Goal: Register for event/course

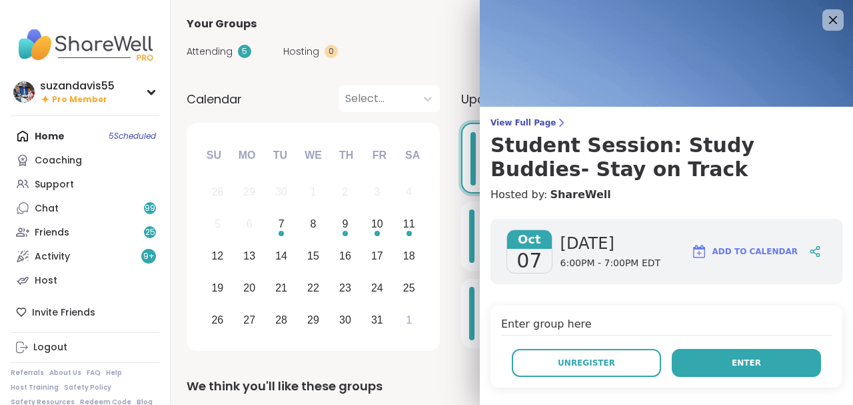
click at [721, 366] on button "Enter" at bounding box center [746, 363] width 149 height 28
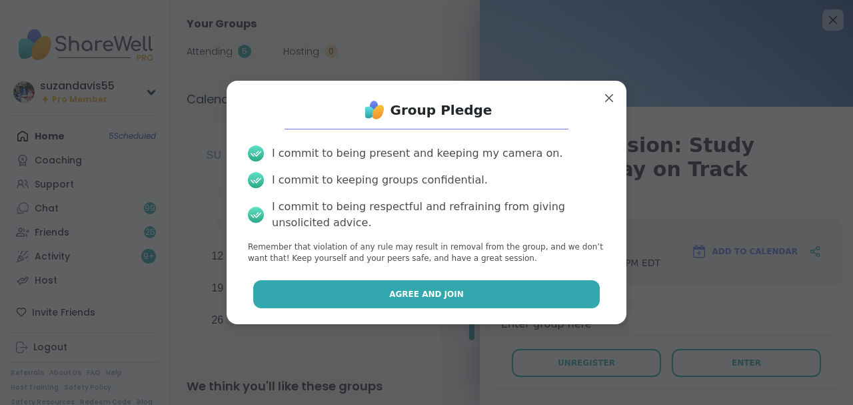
click at [431, 289] on span "Agree and Join" at bounding box center [426, 294] width 75 height 12
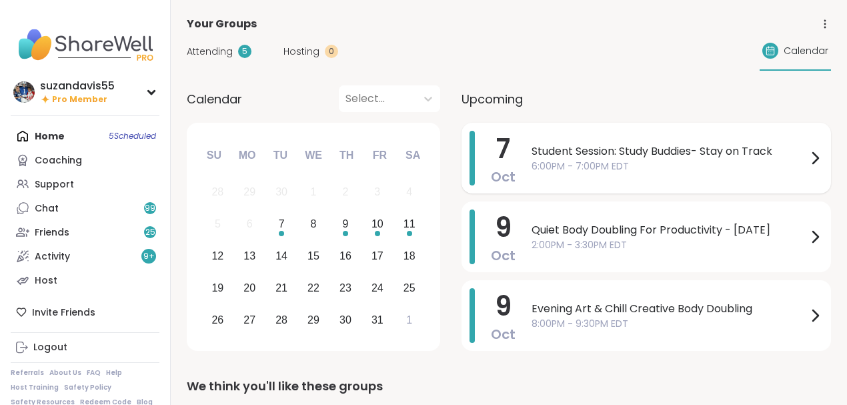
click at [648, 160] on span "6:00PM - 7:00PM EDT" at bounding box center [668, 166] width 275 height 14
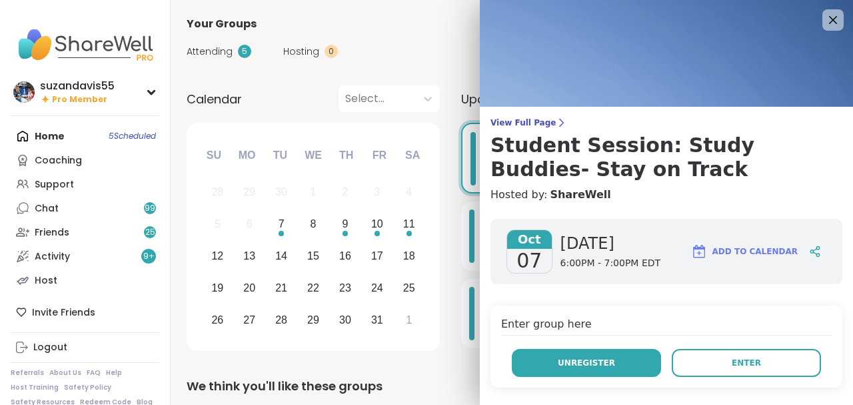
click at [565, 365] on span "Unregister" at bounding box center [586, 363] width 57 height 12
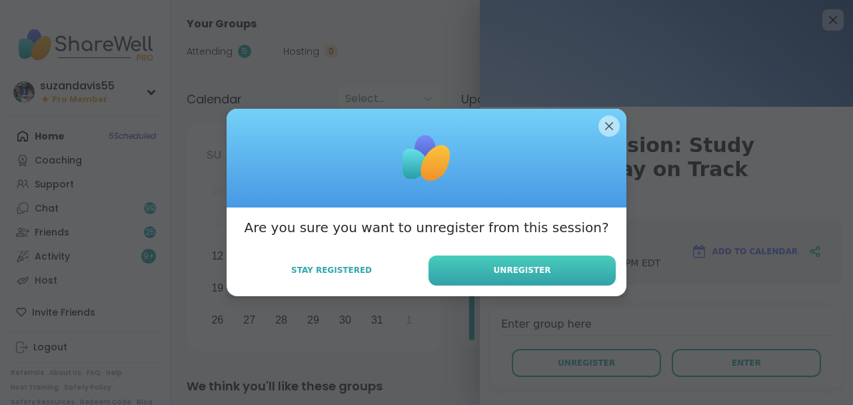
click at [530, 267] on span "Unregister" at bounding box center [522, 270] width 57 height 12
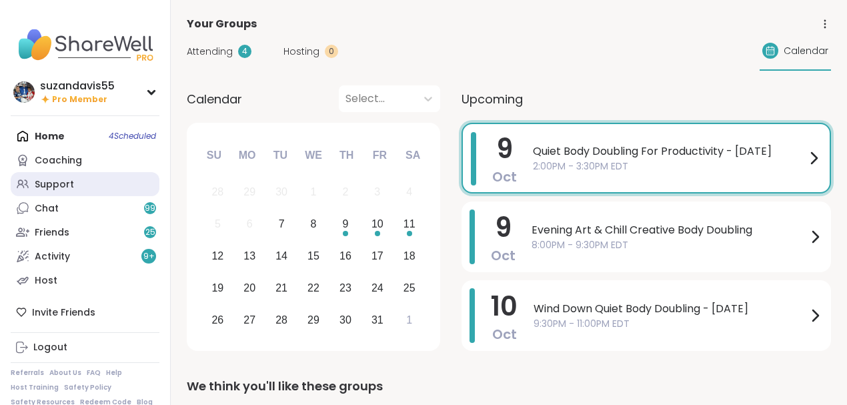
click at [57, 181] on div "Support" at bounding box center [54, 184] width 39 height 13
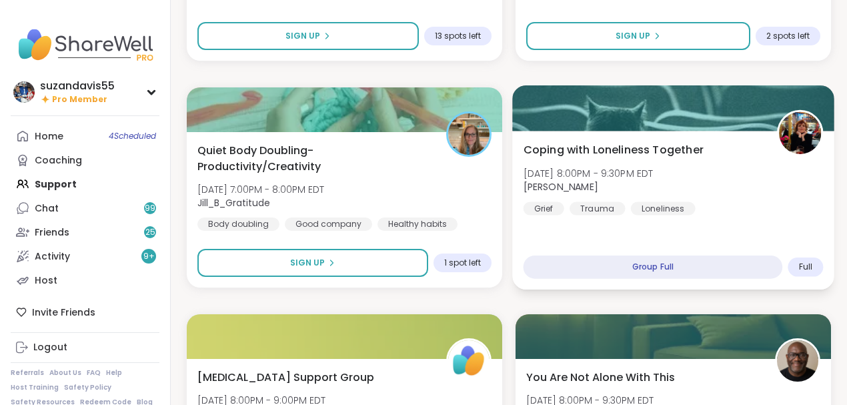
scroll to position [1244, 0]
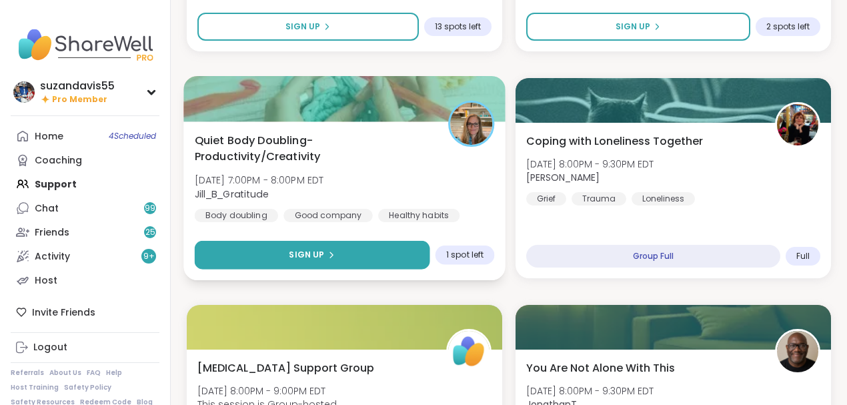
click at [281, 253] on button "Sign Up" at bounding box center [312, 255] width 235 height 29
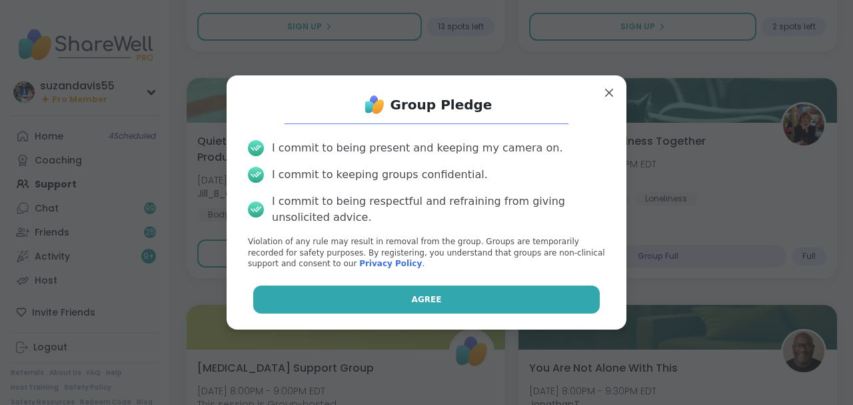
click at [417, 299] on span "Agree" at bounding box center [427, 299] width 30 height 12
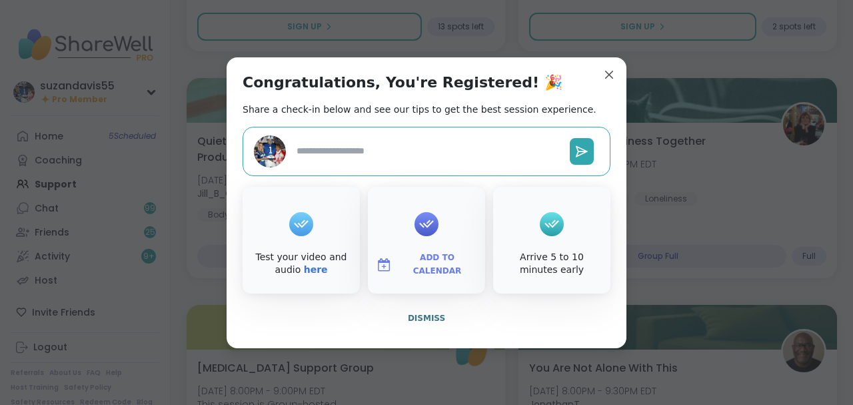
click at [432, 260] on span "Add to Calendar" at bounding box center [437, 264] width 80 height 26
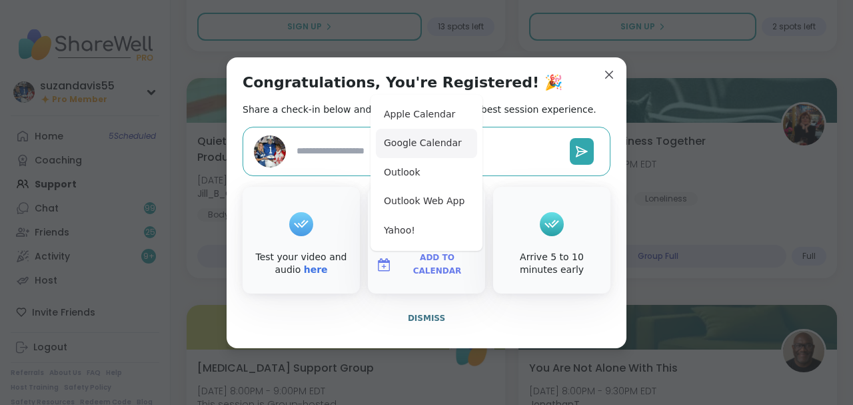
click at [425, 146] on button "Google Calendar" at bounding box center [426, 143] width 101 height 29
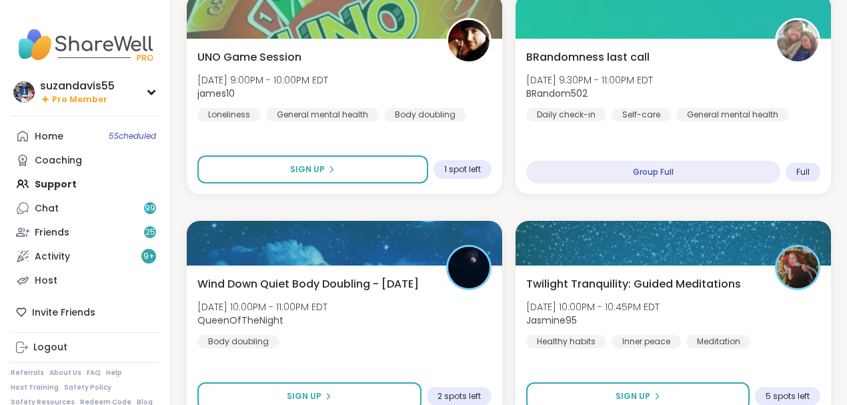
scroll to position [2308, 0]
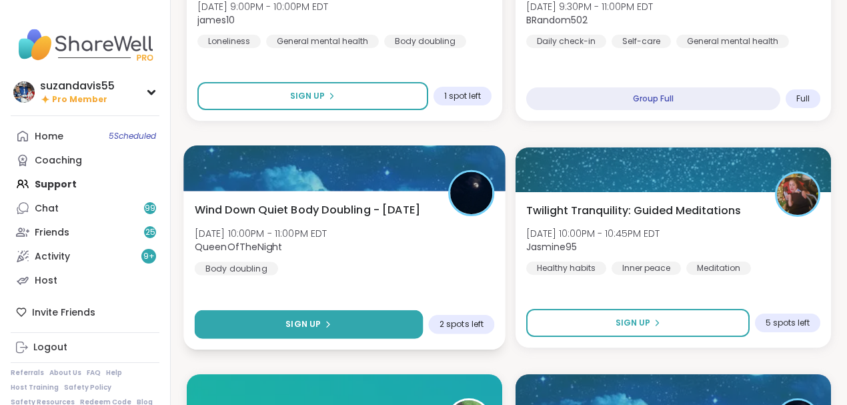
click at [319, 321] on span "Sign Up" at bounding box center [302, 324] width 35 height 12
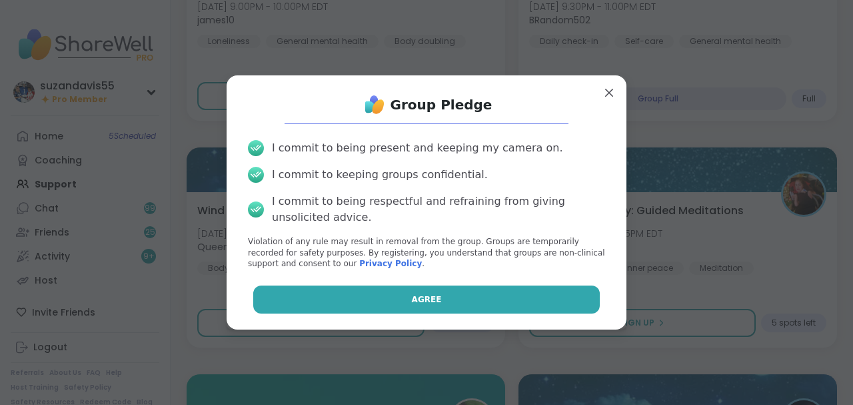
click at [399, 305] on button "Agree" at bounding box center [426, 299] width 347 height 28
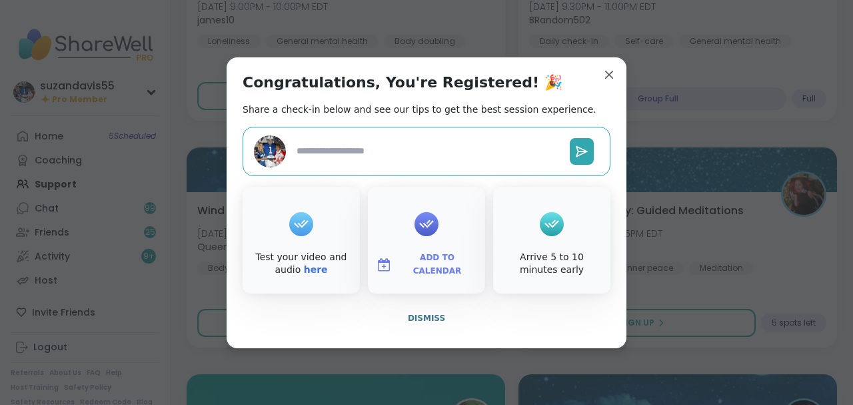
type textarea "*"
click at [435, 259] on span "Add to Calendar" at bounding box center [437, 264] width 80 height 26
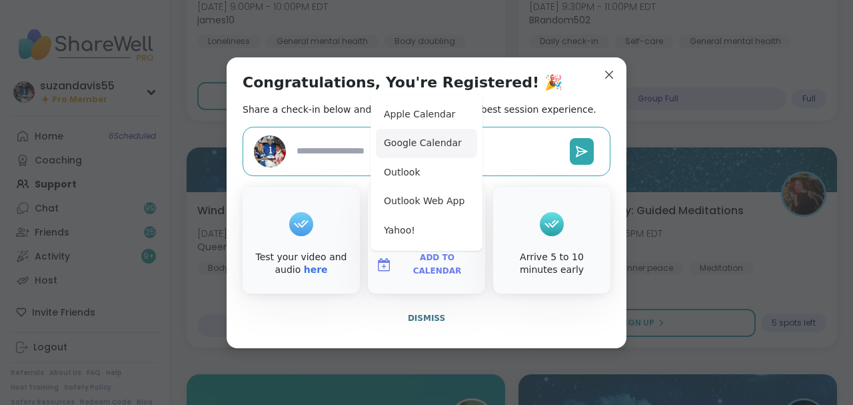
click at [405, 141] on button "Google Calendar" at bounding box center [426, 143] width 101 height 29
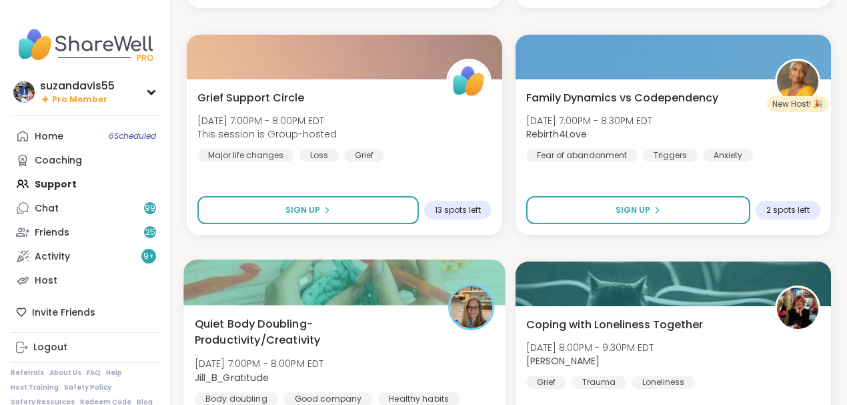
scroll to position [975, 0]
